Goal: Task Accomplishment & Management: Use online tool/utility

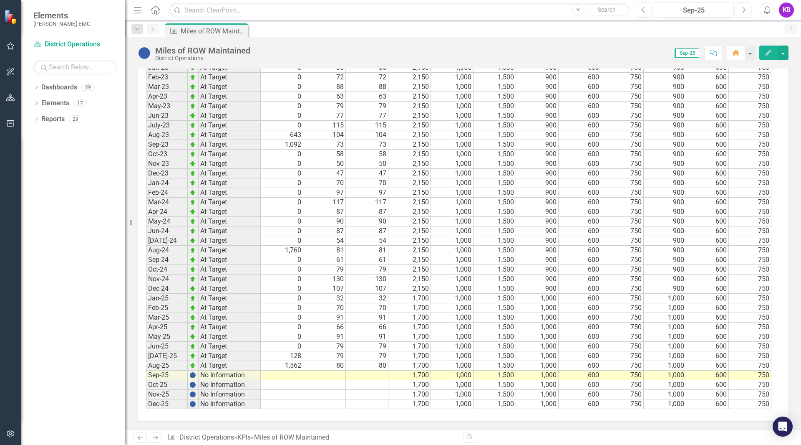
scroll to position [814, 0]
click at [289, 377] on td at bounding box center [282, 375] width 43 height 10
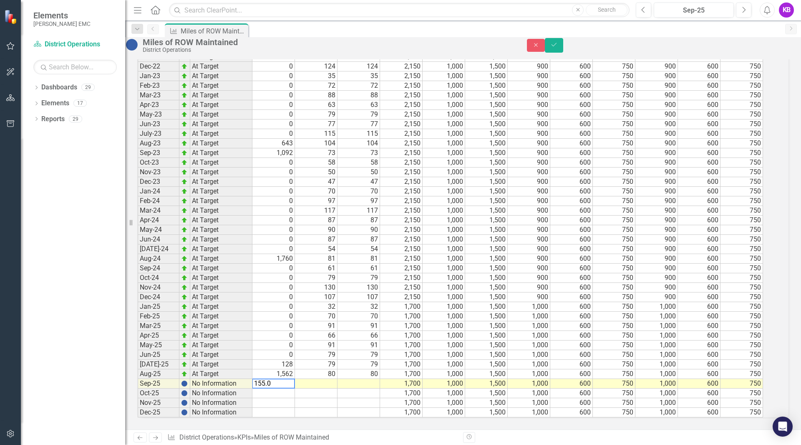
type textarea "155.00"
type textarea "82.10"
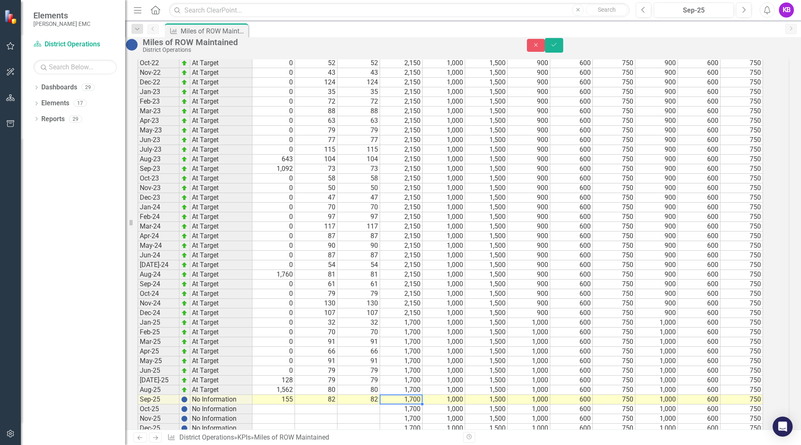
scroll to position [814, 0]
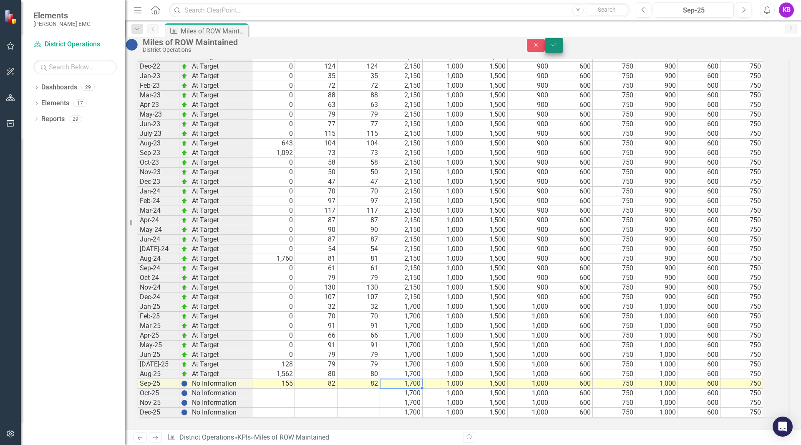
type textarea "1700"
click at [558, 47] on icon "Save" at bounding box center [555, 45] width 8 height 6
